Goal: Information Seeking & Learning: Learn about a topic

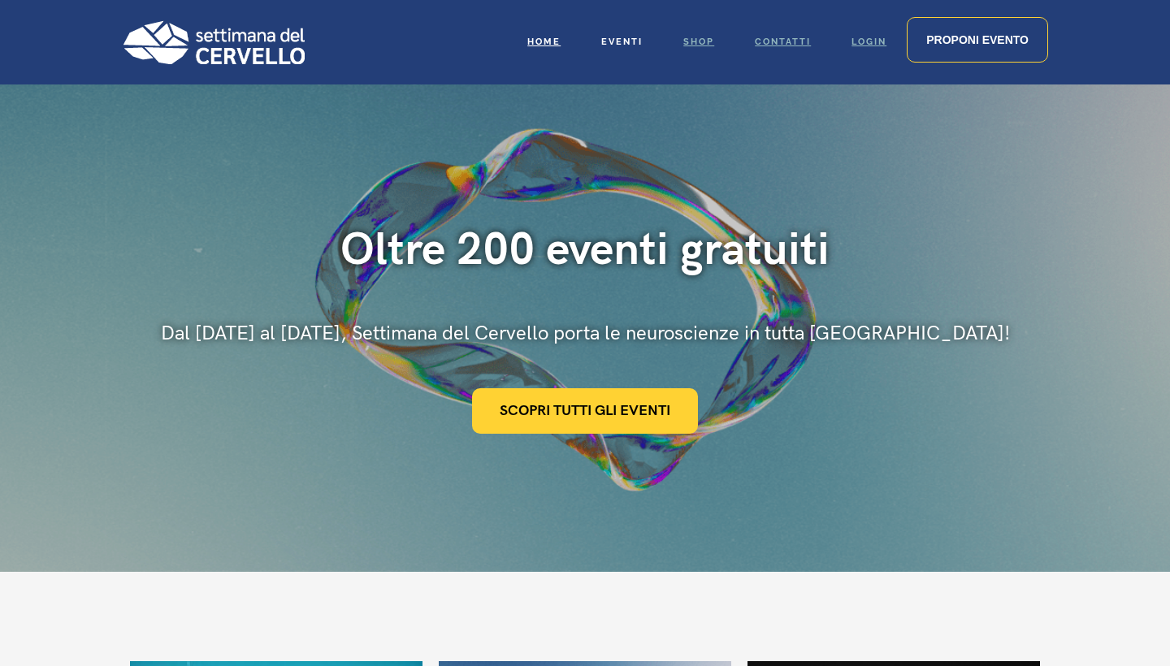
click at [608, 32] on link "Eventi" at bounding box center [622, 42] width 82 height 84
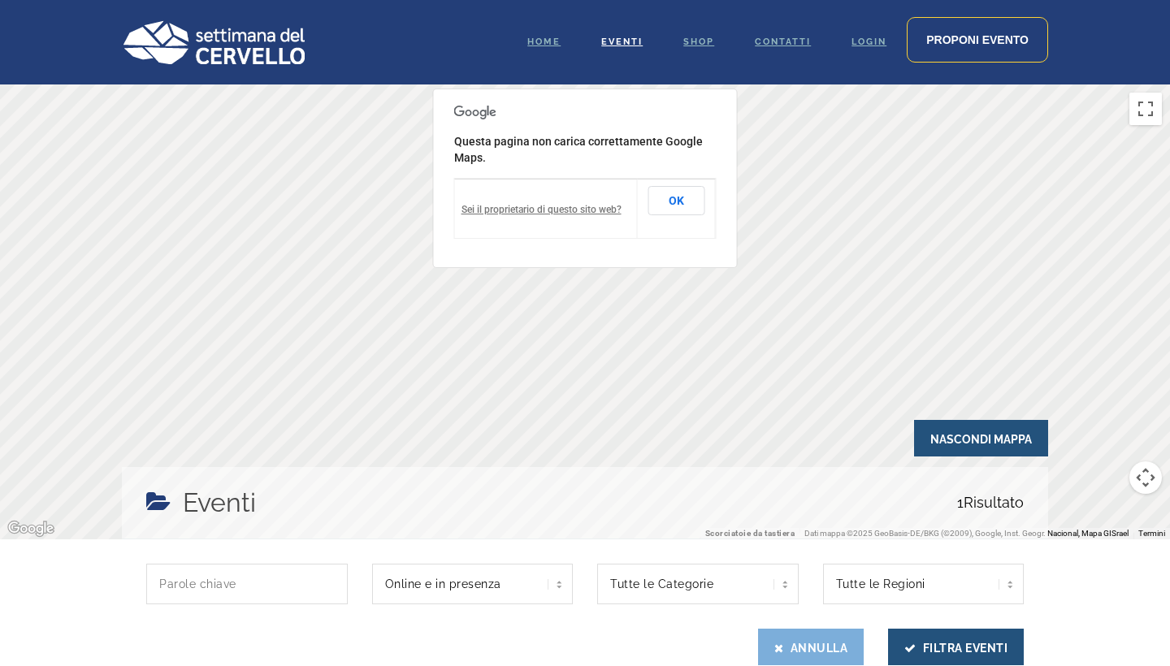
click at [837, 648] on button "Annulla" at bounding box center [811, 647] width 106 height 37
click at [620, 42] on span "Eventi" at bounding box center [621, 42] width 41 height 11
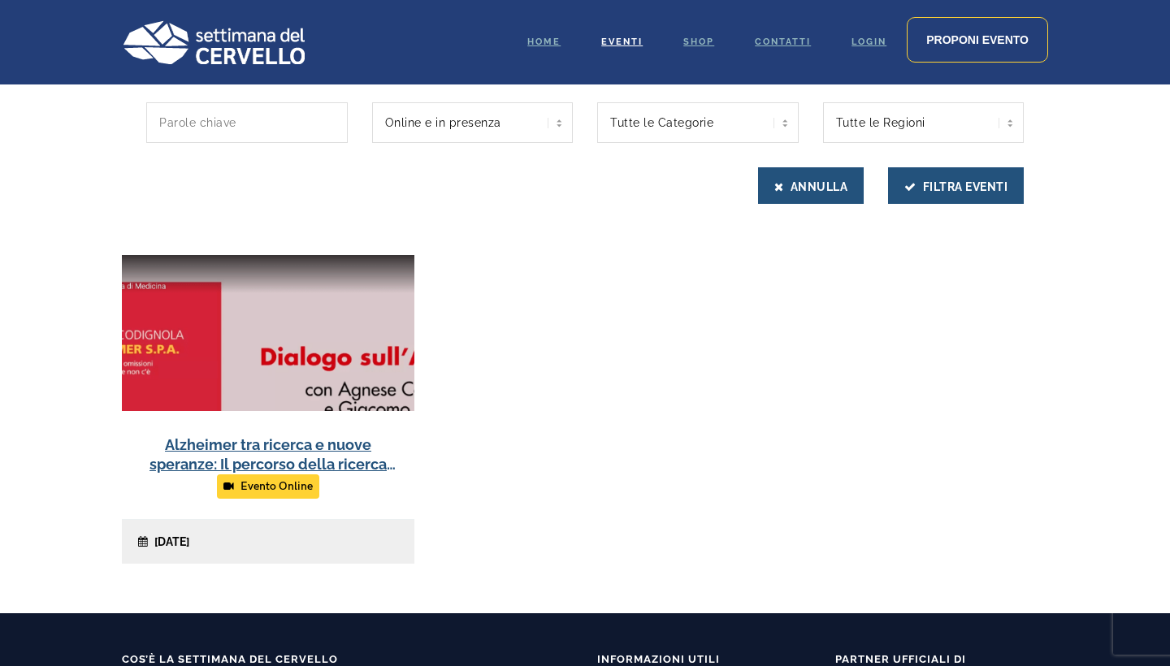
scroll to position [430, 0]
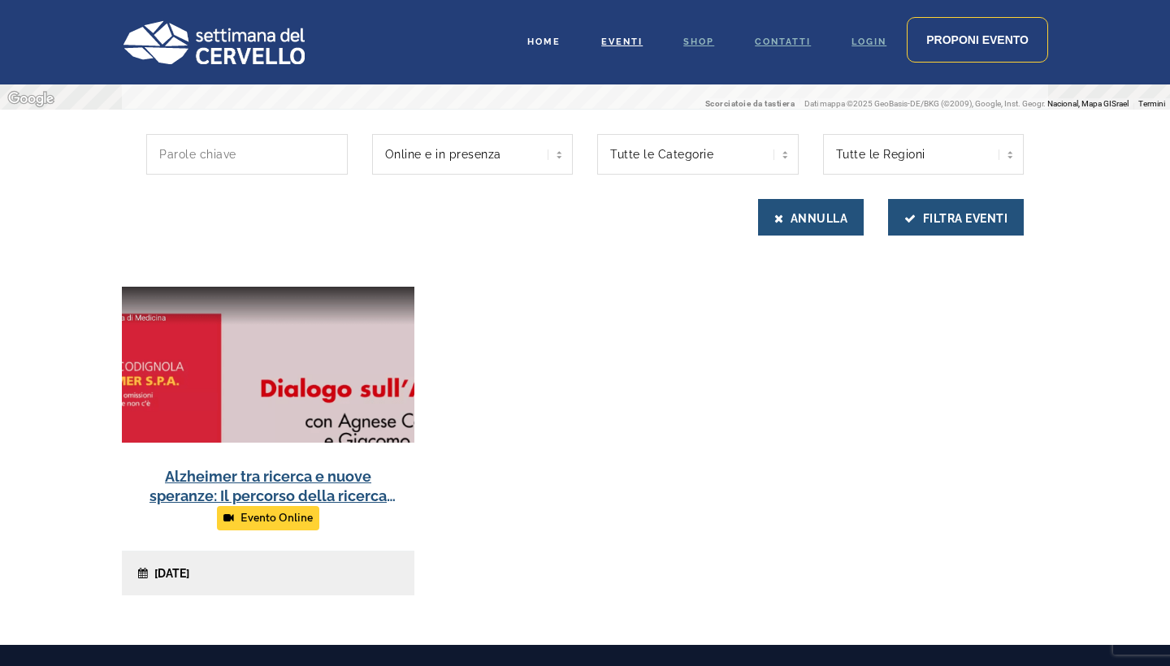
click at [547, 42] on span "Home" at bounding box center [543, 42] width 33 height 11
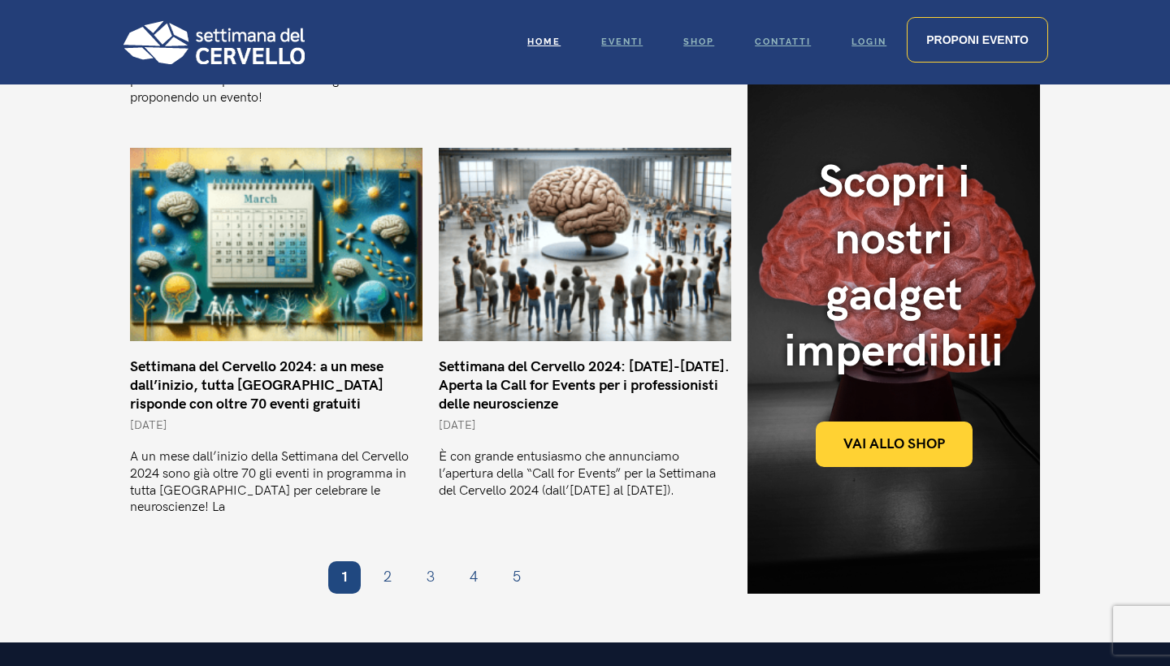
scroll to position [1314, 0]
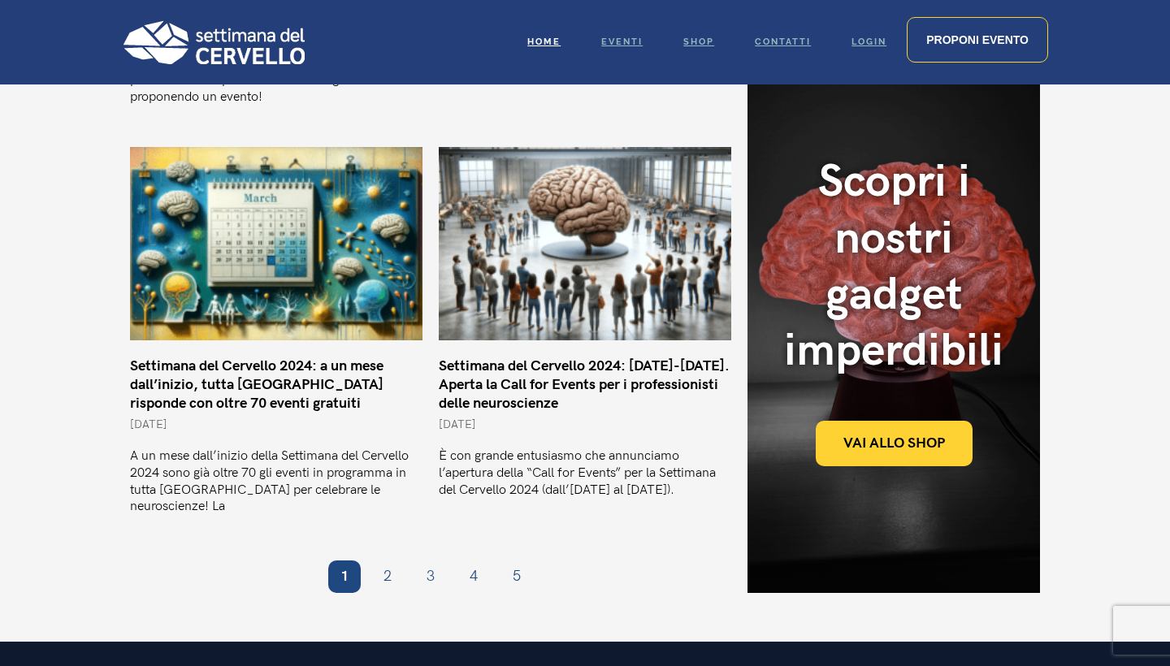
click at [224, 37] on img at bounding box center [213, 42] width 183 height 44
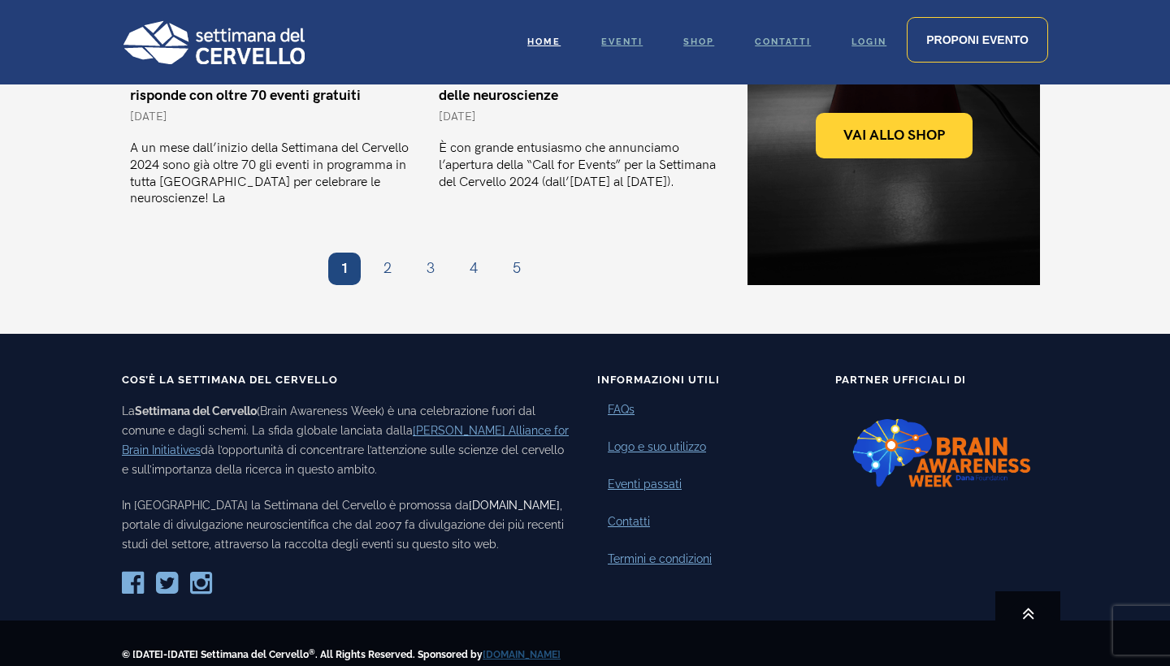
scroll to position [1621, 0]
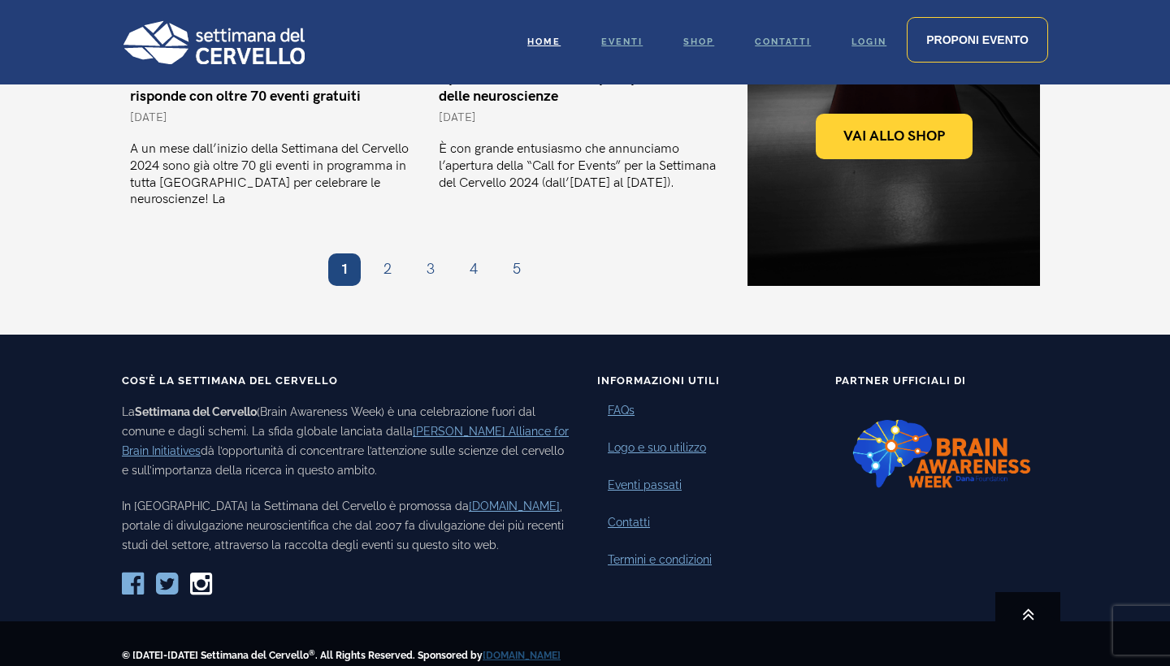
click at [207, 571] on icon at bounding box center [201, 584] width 22 height 26
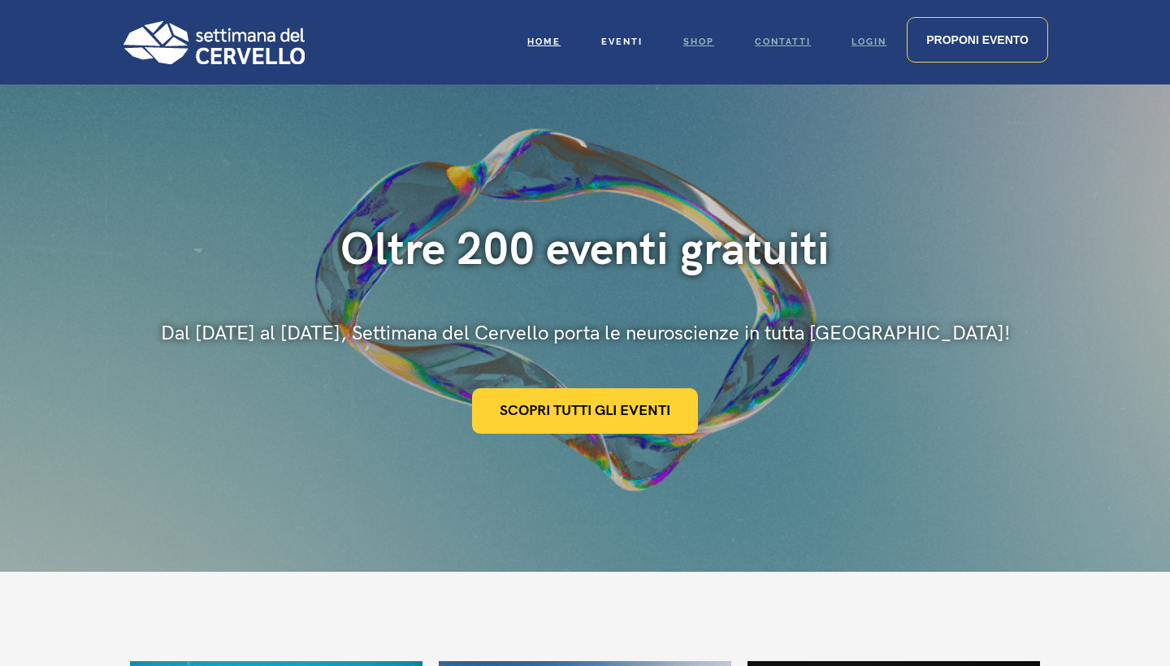
click at [612, 44] on span "Eventi" at bounding box center [621, 42] width 41 height 11
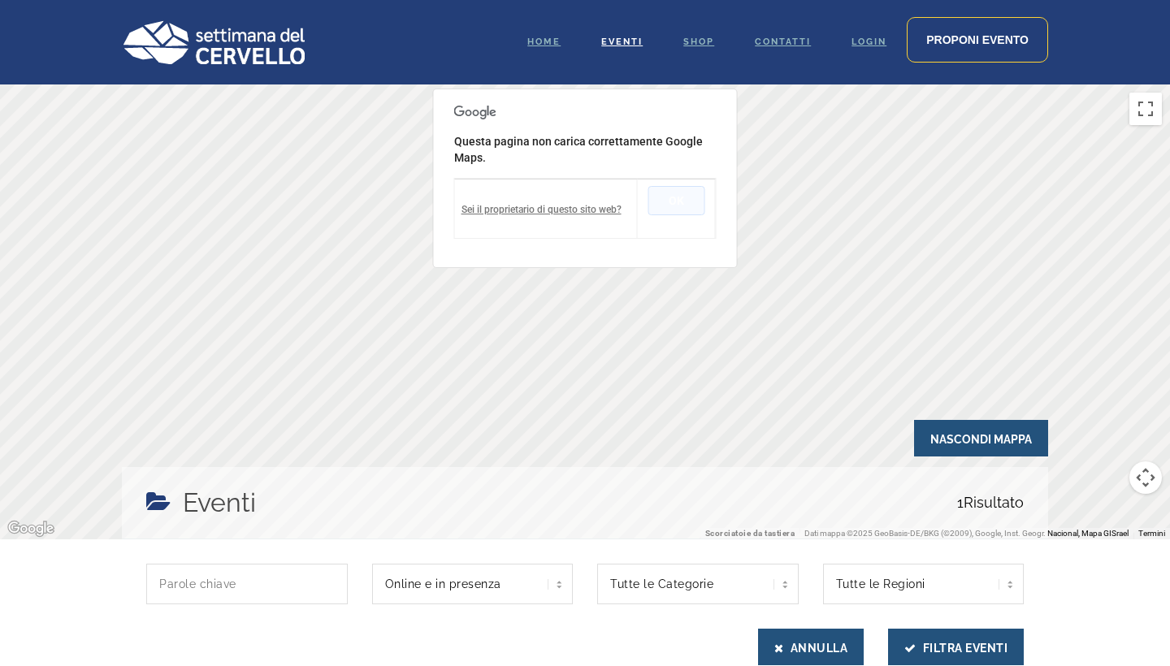
click at [692, 203] on button "OK" at bounding box center [676, 200] width 57 height 29
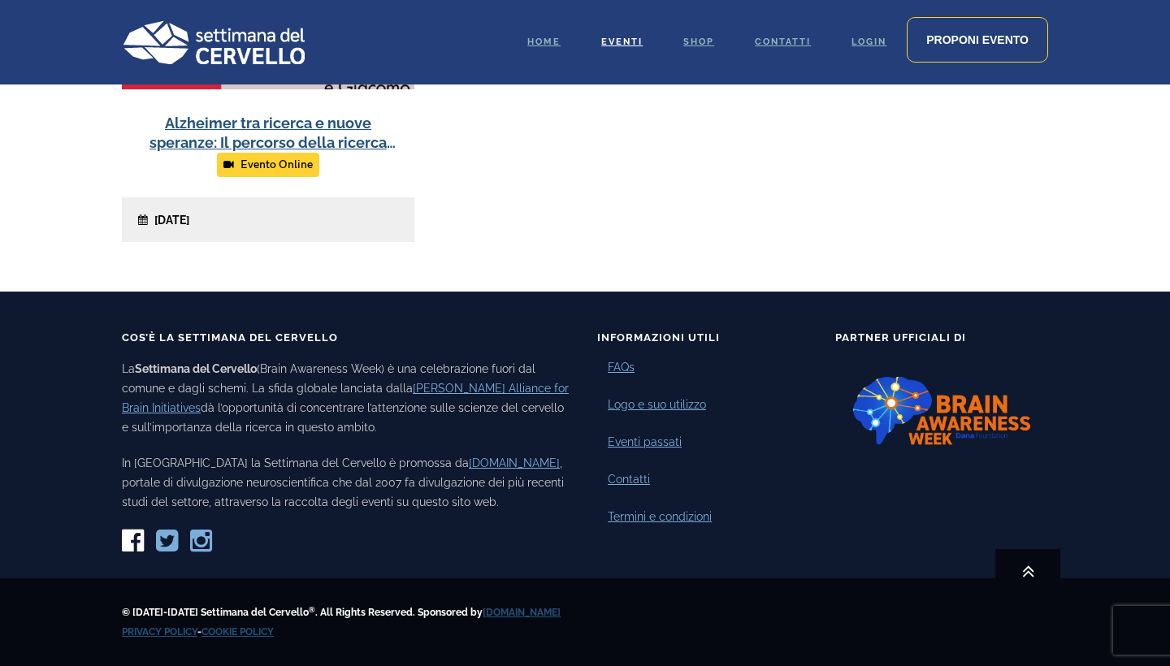
scroll to position [783, 0]
click at [139, 540] on icon at bounding box center [133, 541] width 22 height 26
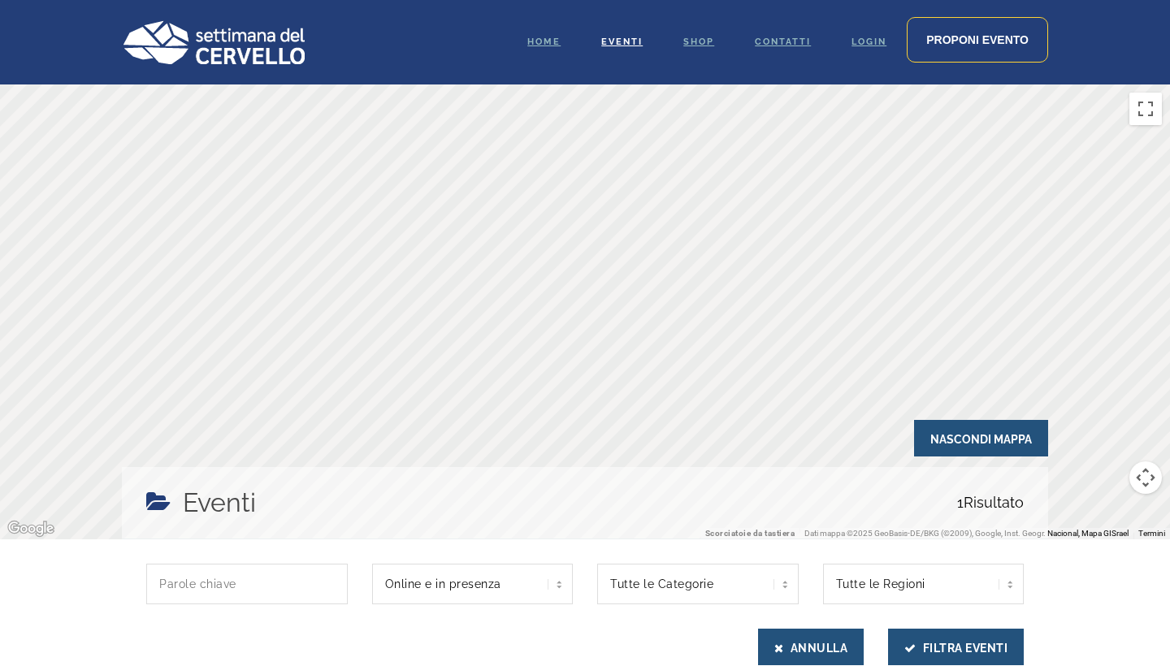
scroll to position [0, 0]
click at [703, 37] on span "Shop" at bounding box center [698, 42] width 31 height 11
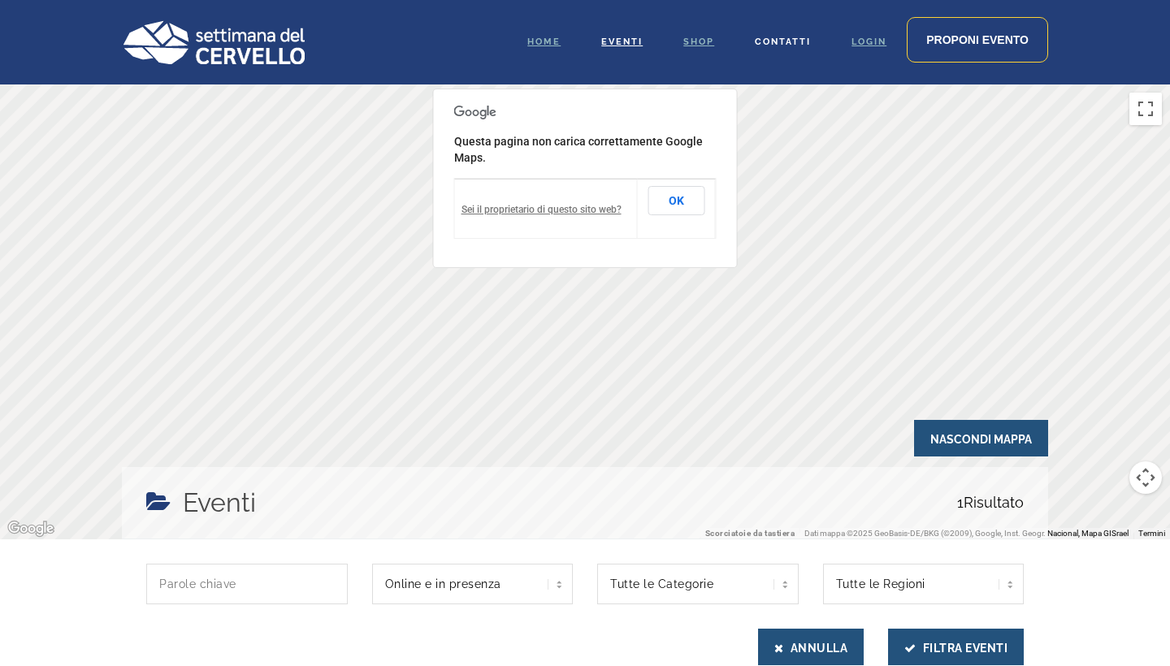
click at [781, 45] on span "Contatti" at bounding box center [783, 42] width 56 height 11
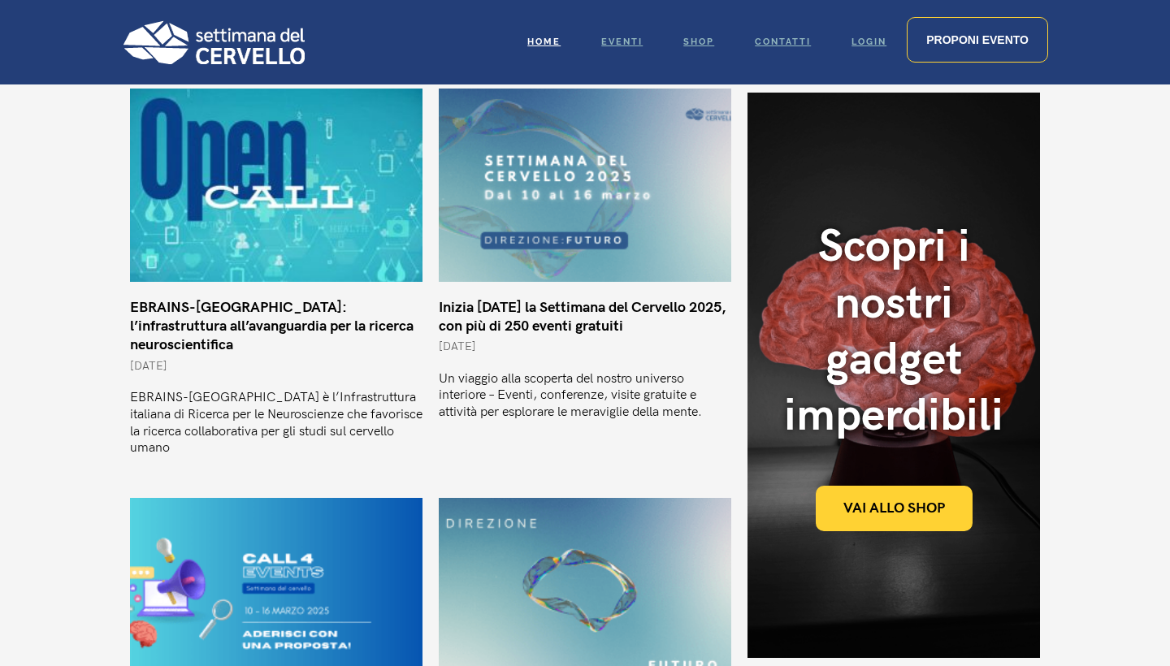
scroll to position [538, 0]
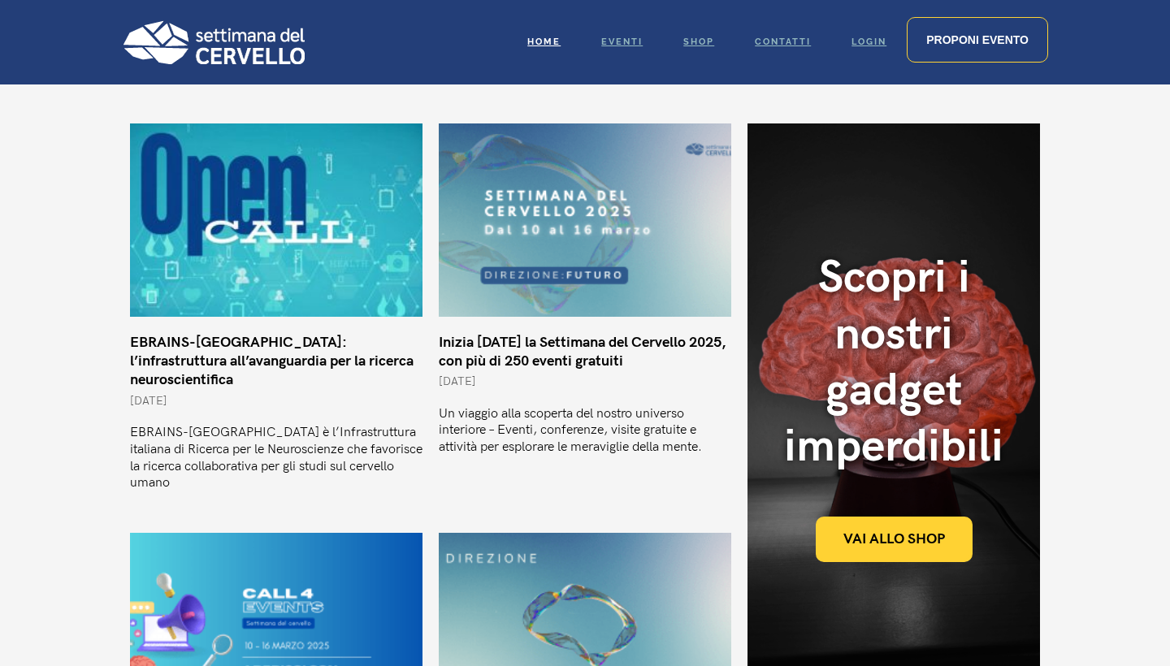
click at [482, 353] on link "Inizia [DATE] la Settimana del Cervello 2025, con più di 250 eventi gratuiti" at bounding box center [583, 352] width 288 height 36
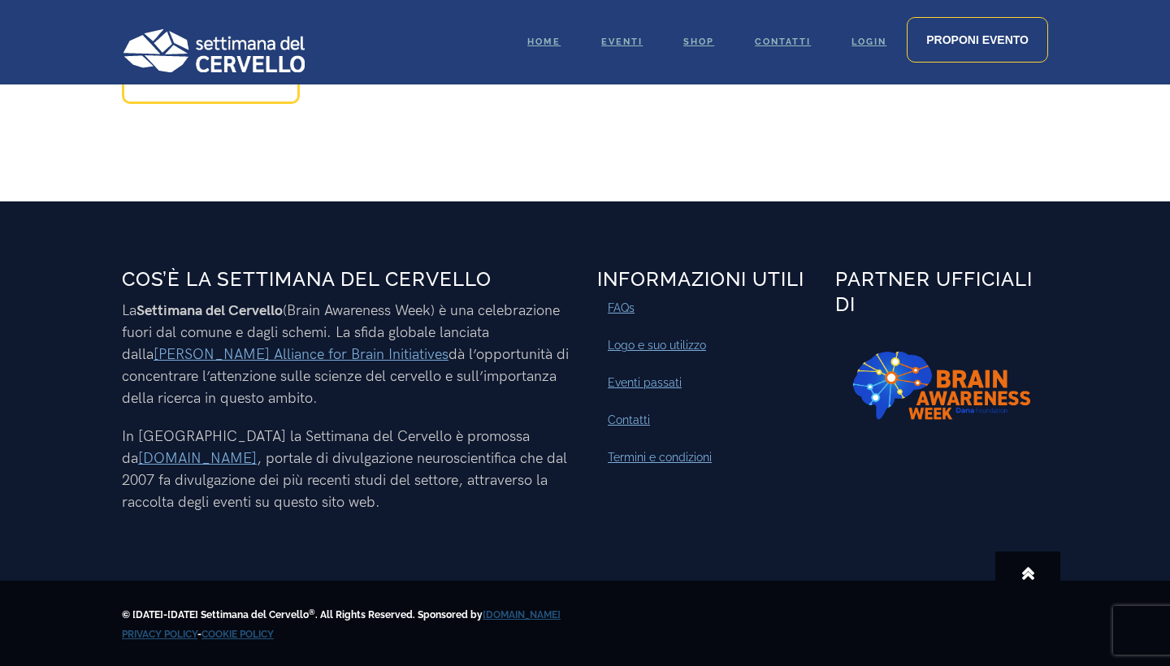
scroll to position [2828, 0]
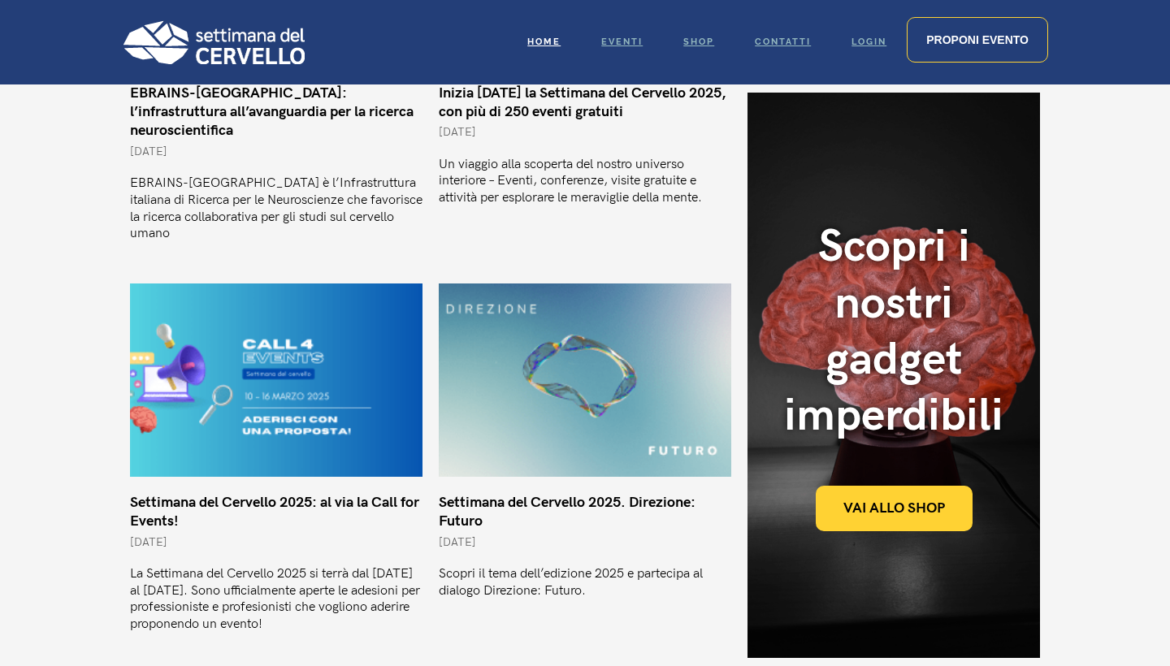
scroll to position [859, 0]
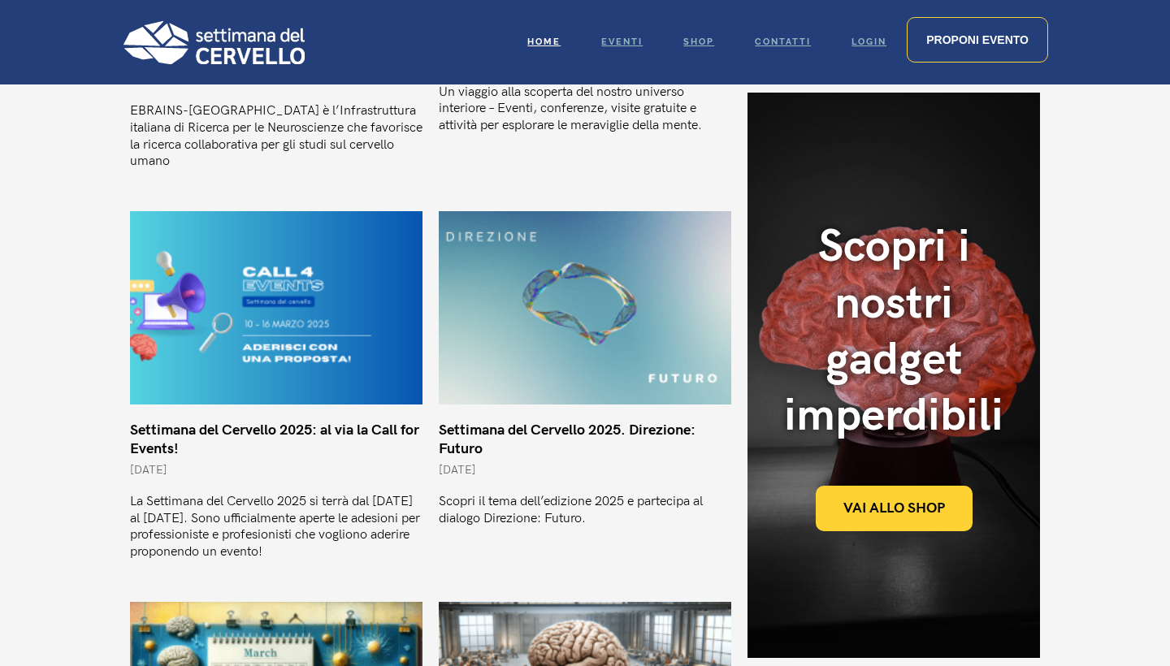
click at [309, 422] on link "Settimana del Cervello 2025: al via la Call for Events!" at bounding box center [274, 440] width 289 height 36
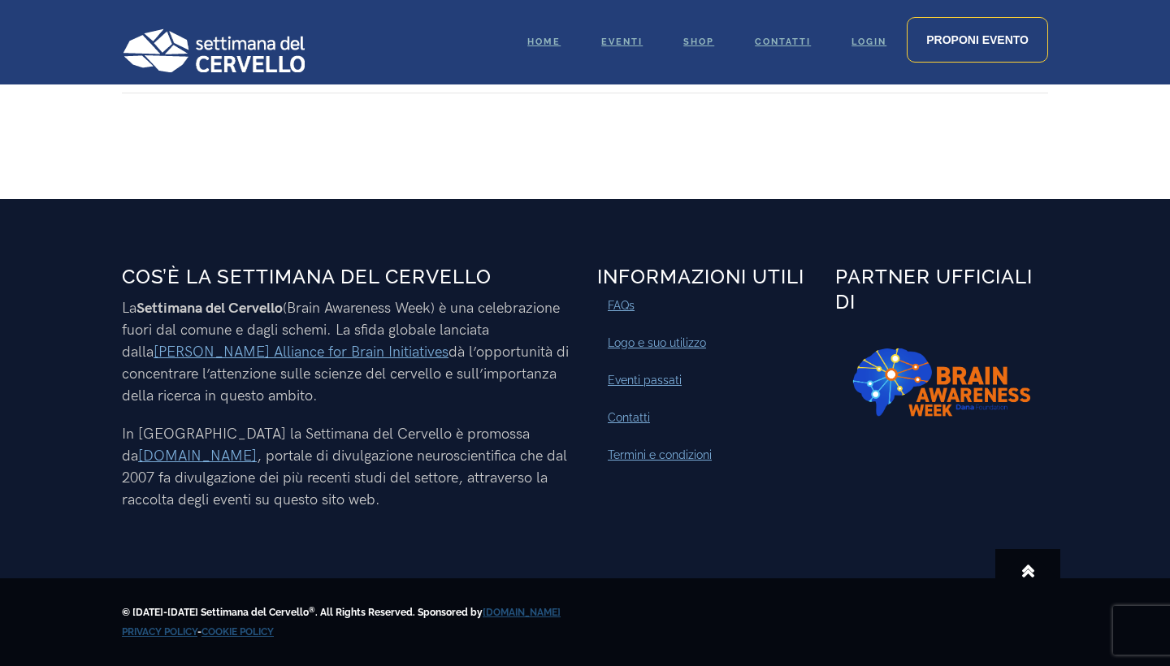
scroll to position [1841, 0]
